Goal: Transaction & Acquisition: Purchase product/service

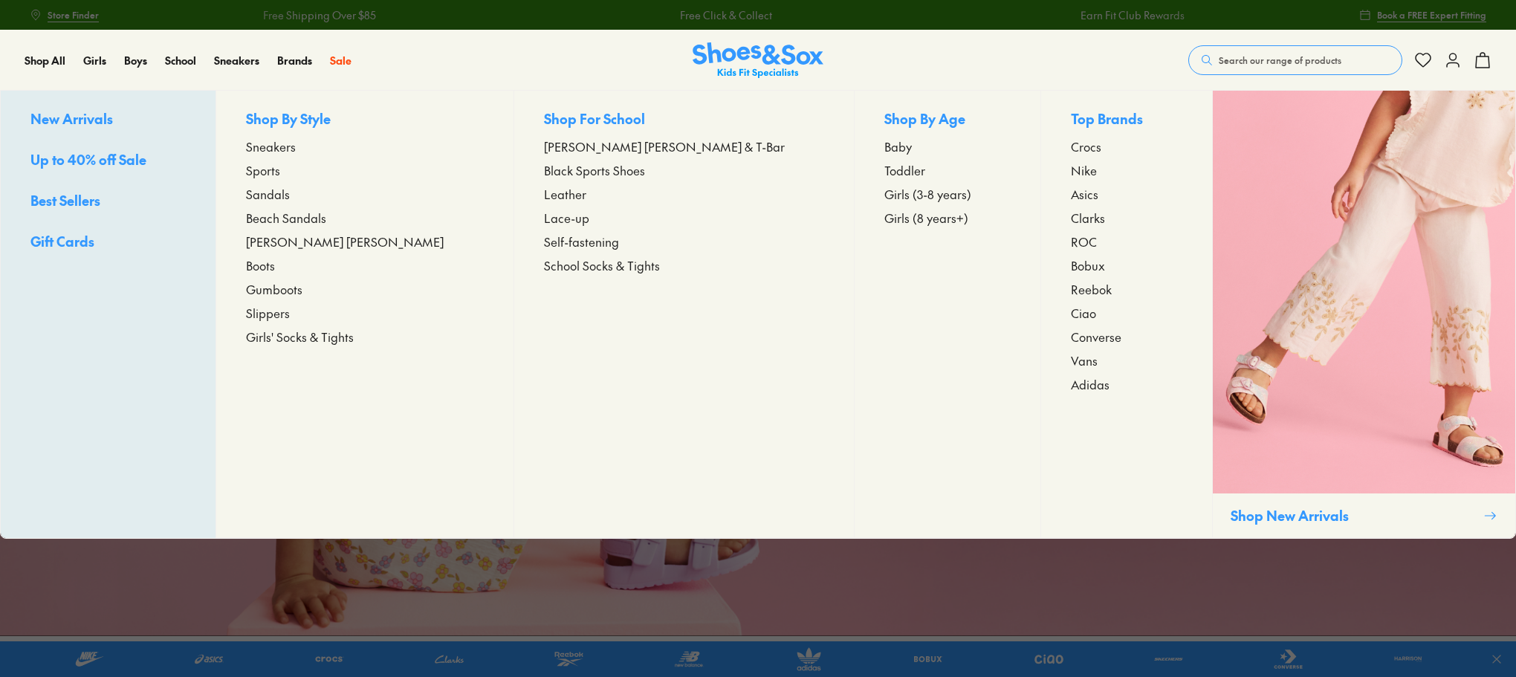
click at [337, 244] on span "[PERSON_NAME] [PERSON_NAME]" at bounding box center [345, 242] width 198 height 18
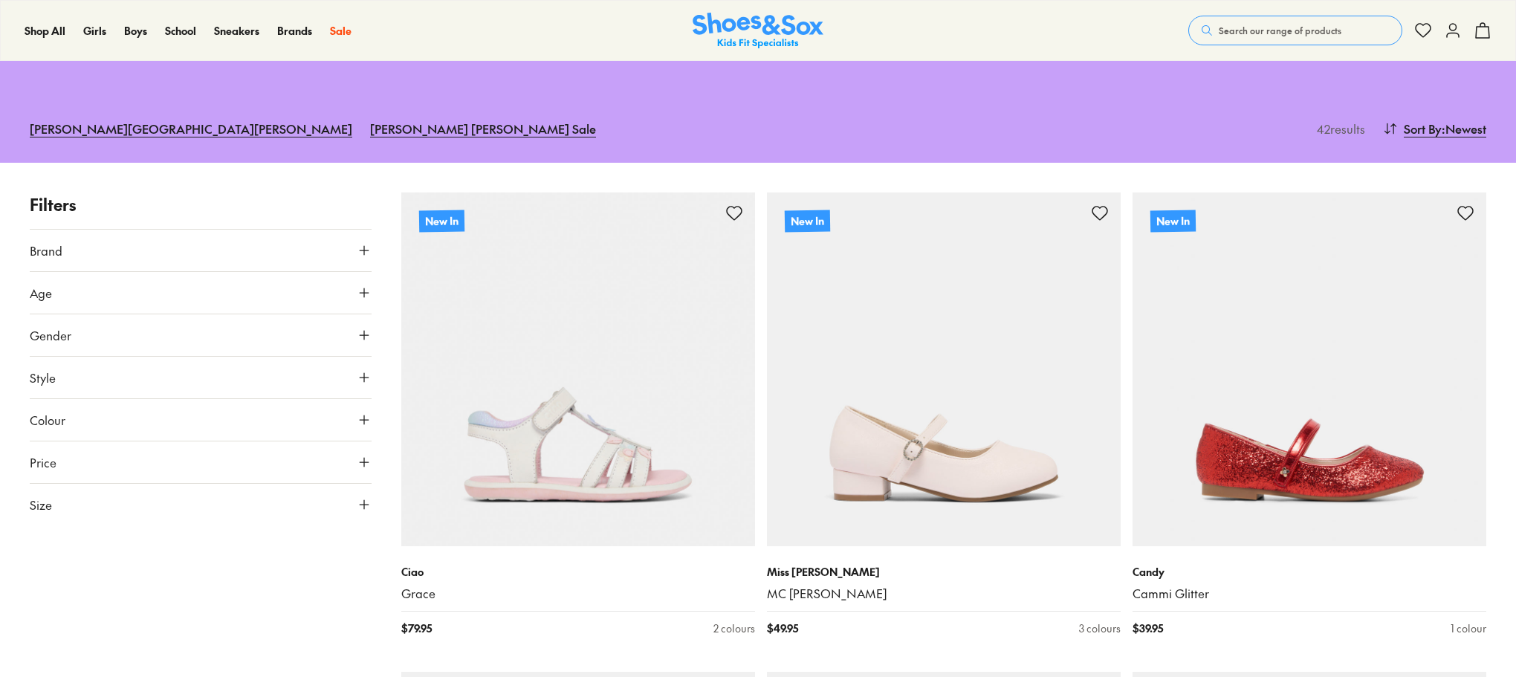
scroll to position [158, 0]
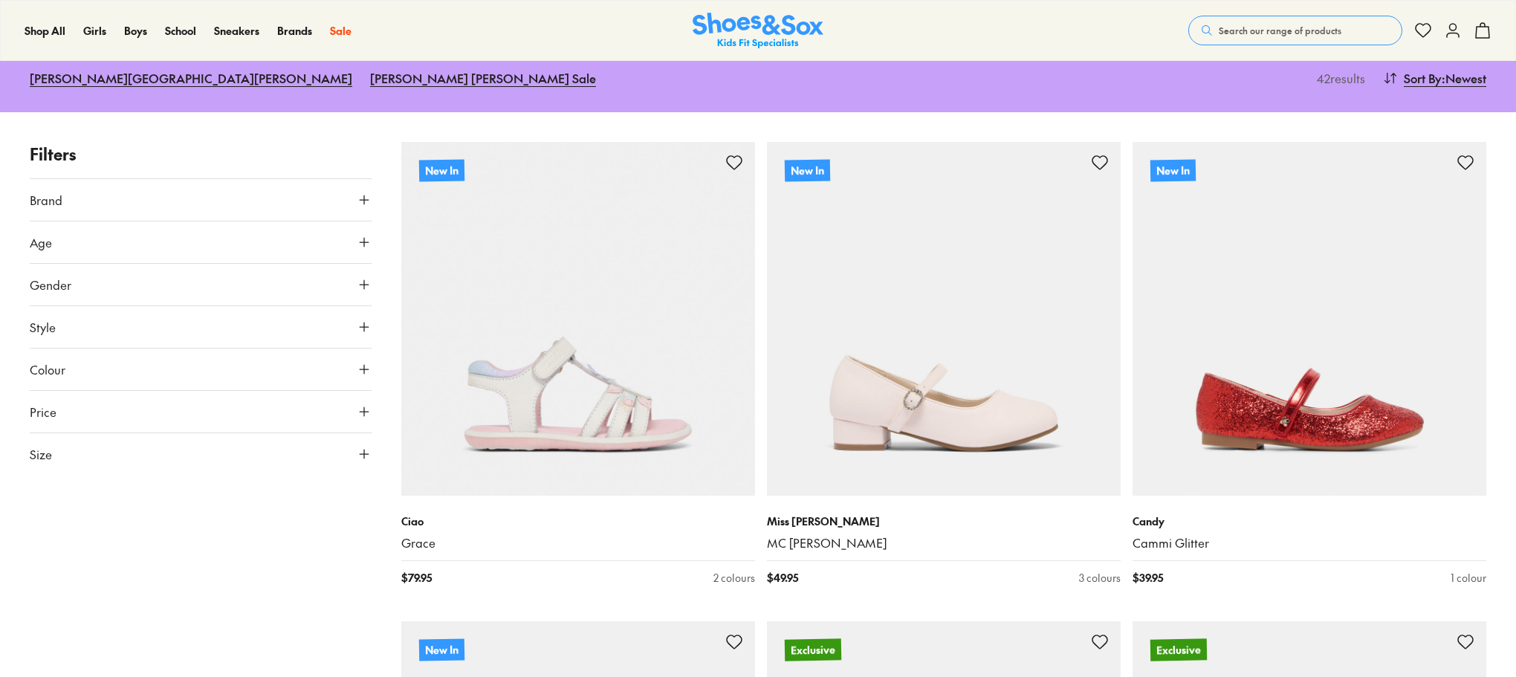
click at [91, 239] on button "Age" at bounding box center [201, 242] width 342 height 42
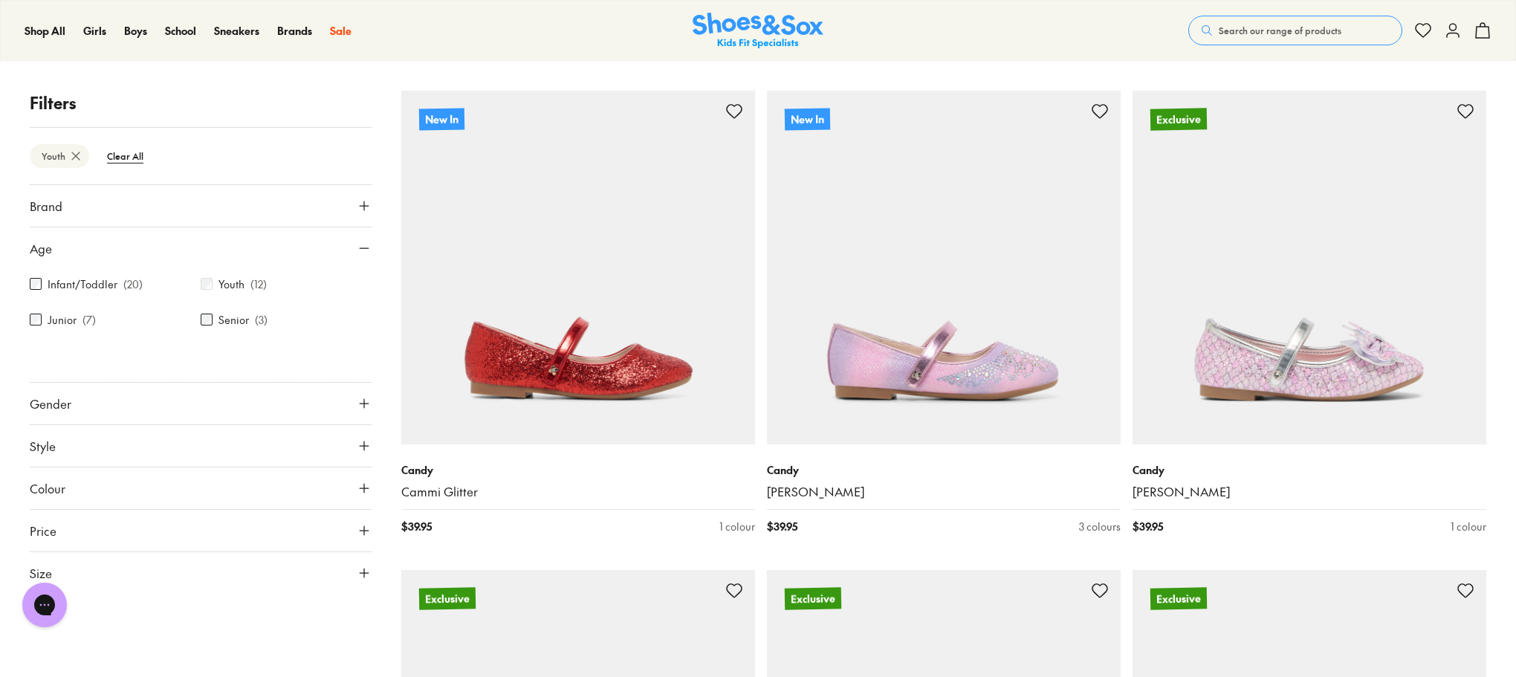
scroll to position [216, 0]
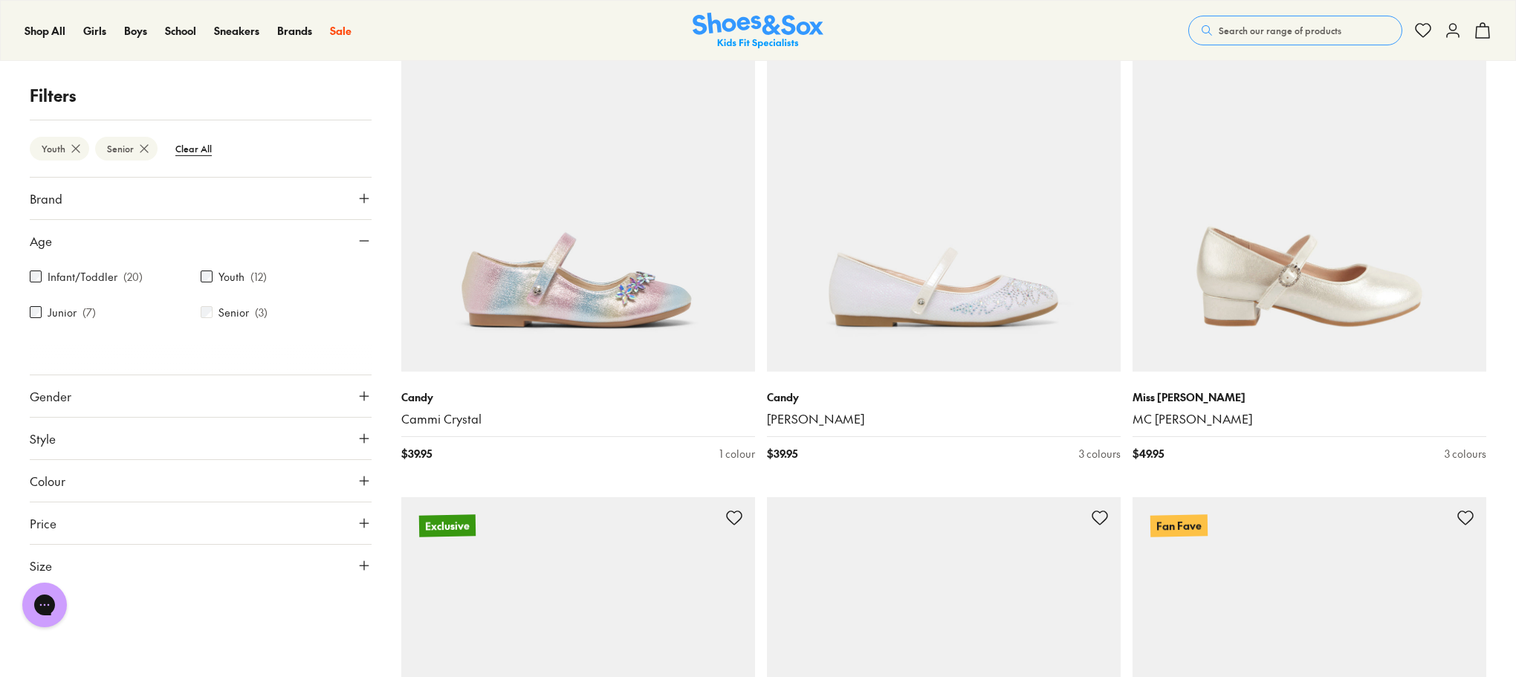
scroll to position [1244, 0]
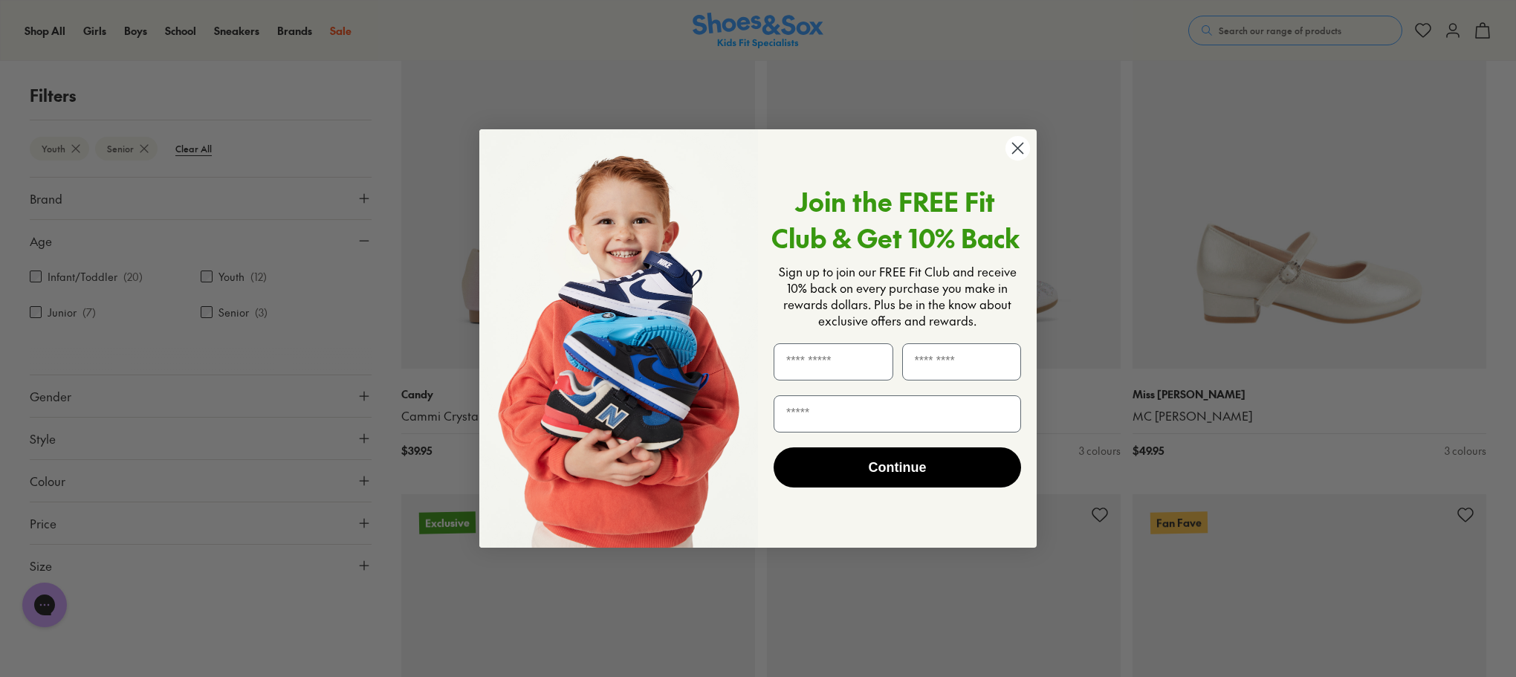
click at [1017, 149] on icon "Close dialog" at bounding box center [1018, 148] width 10 height 10
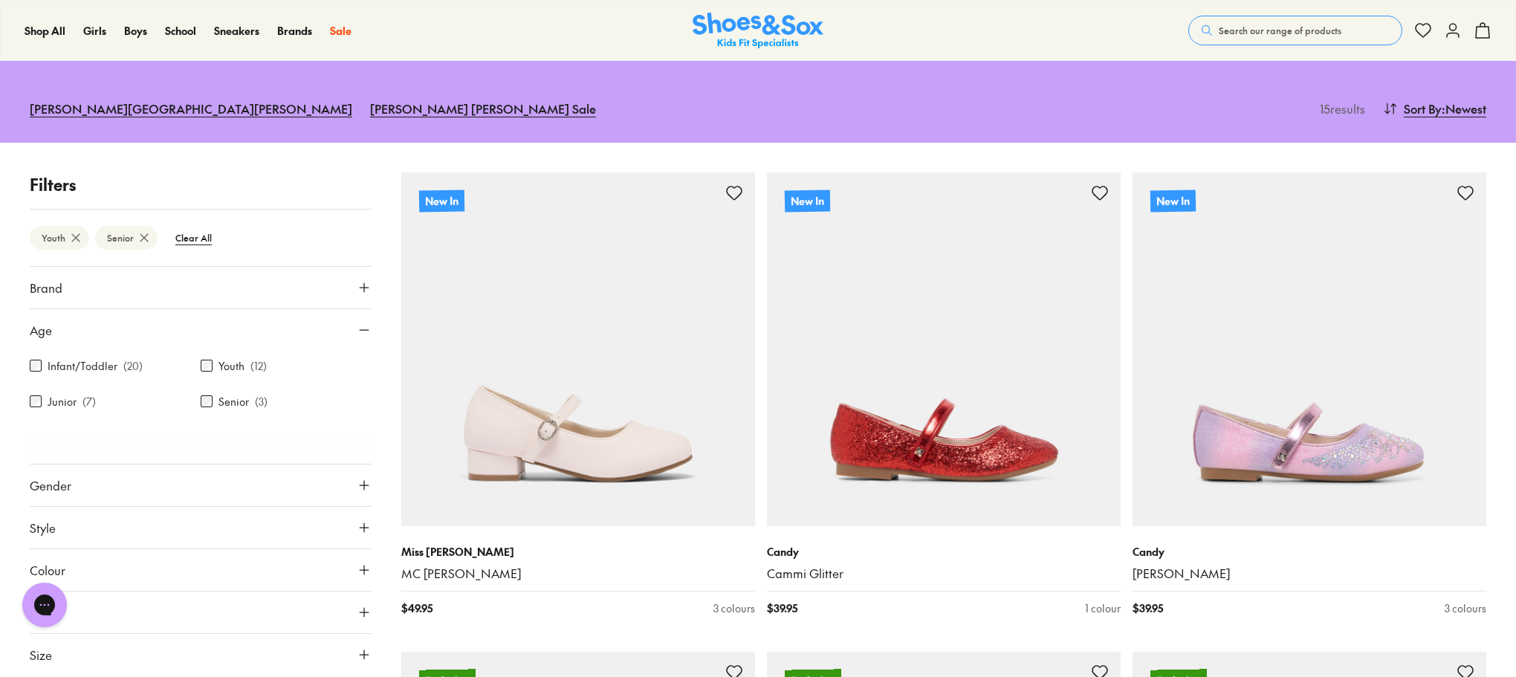
scroll to position [0, 0]
